Goal: Information Seeking & Learning: Learn about a topic

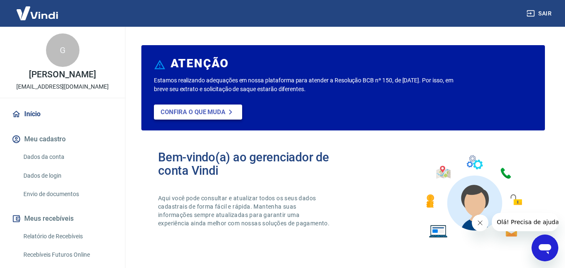
click at [224, 115] on p "Confira o que muda" at bounding box center [193, 112] width 65 height 8
click at [537, 16] on button "Sair" at bounding box center [540, 13] width 30 height 15
